Goal: Task Accomplishment & Management: Manage account settings

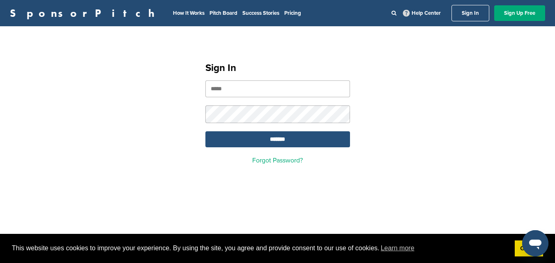
type input "**********"
click at [295, 139] on input "*******" at bounding box center [277, 139] width 145 height 16
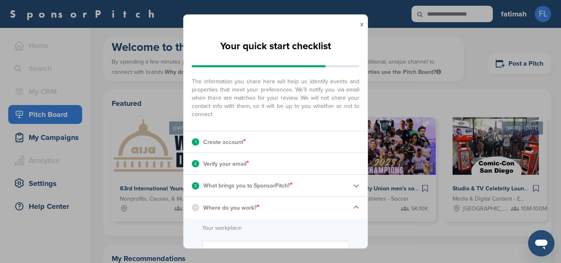
click at [362, 25] on link "x" at bounding box center [361, 24] width 3 height 8
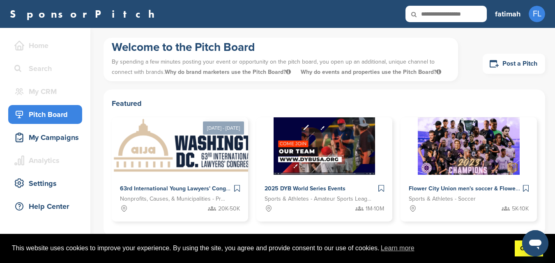
click at [518, 248] on link "Got it!" at bounding box center [529, 249] width 28 height 16
